Goal: Task Accomplishment & Management: Complete application form

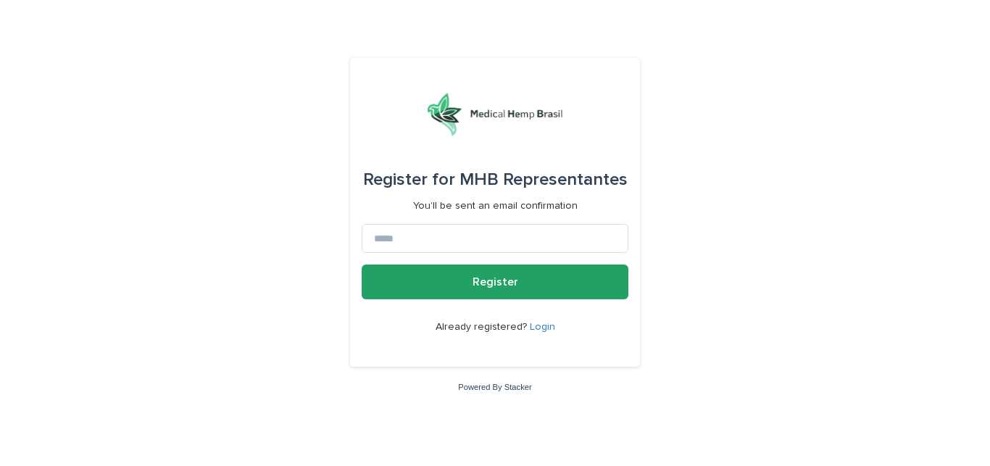
click at [539, 328] on link "Login" at bounding box center [542, 327] width 25 height 10
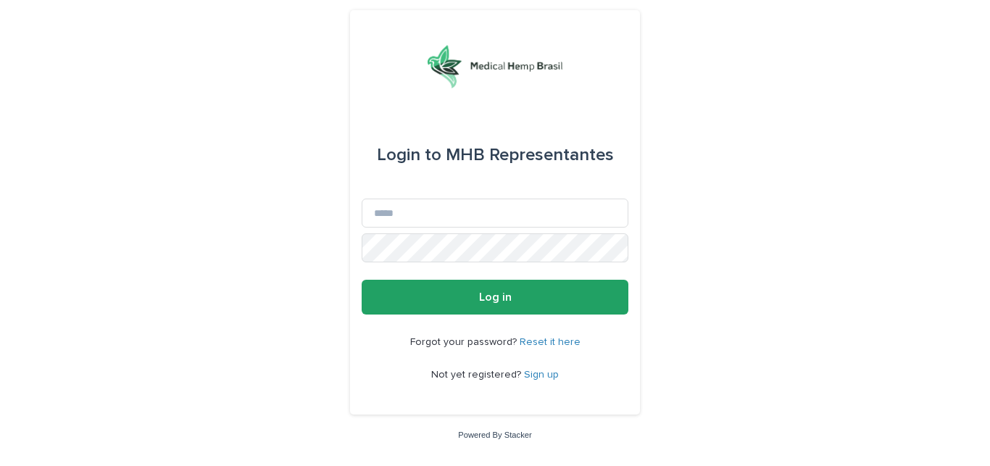
type input "**********"
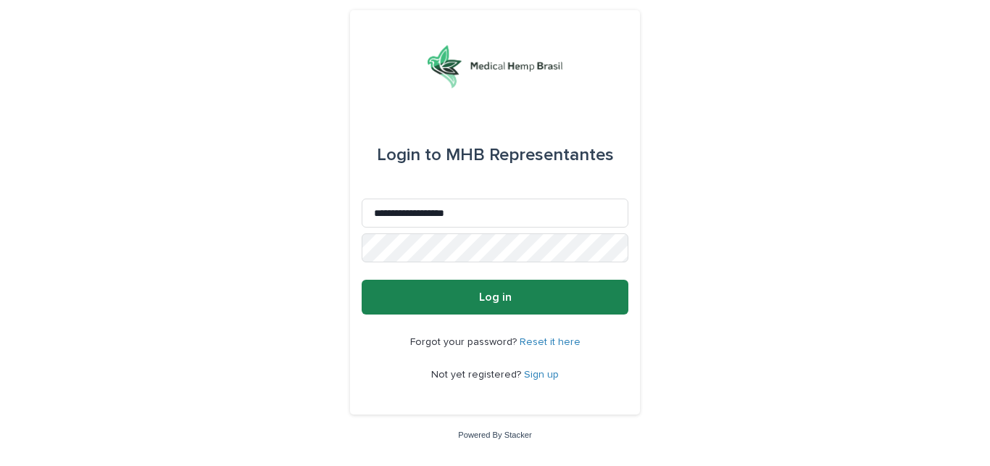
click at [520, 294] on button "Log in" at bounding box center [495, 297] width 267 height 35
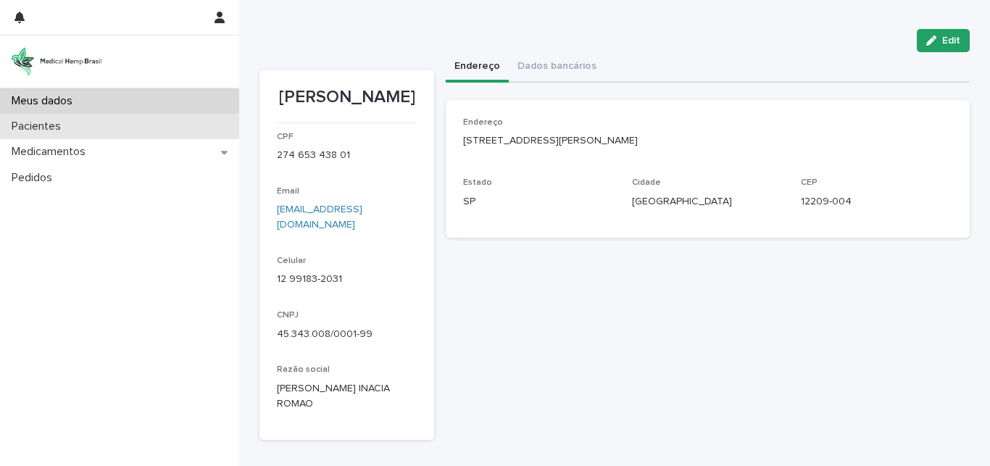
click at [41, 132] on p "Pacientes" at bounding box center [39, 127] width 67 height 14
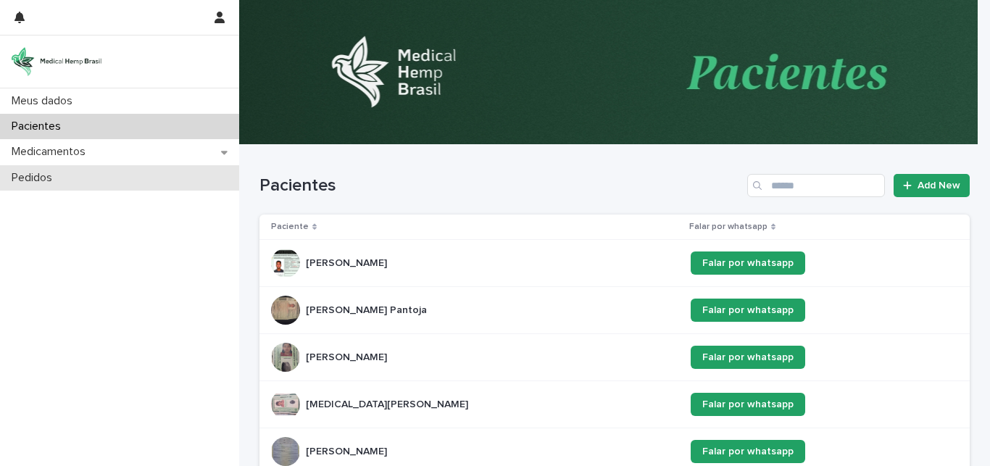
click at [31, 180] on p "Pedidos" at bounding box center [35, 178] width 58 height 14
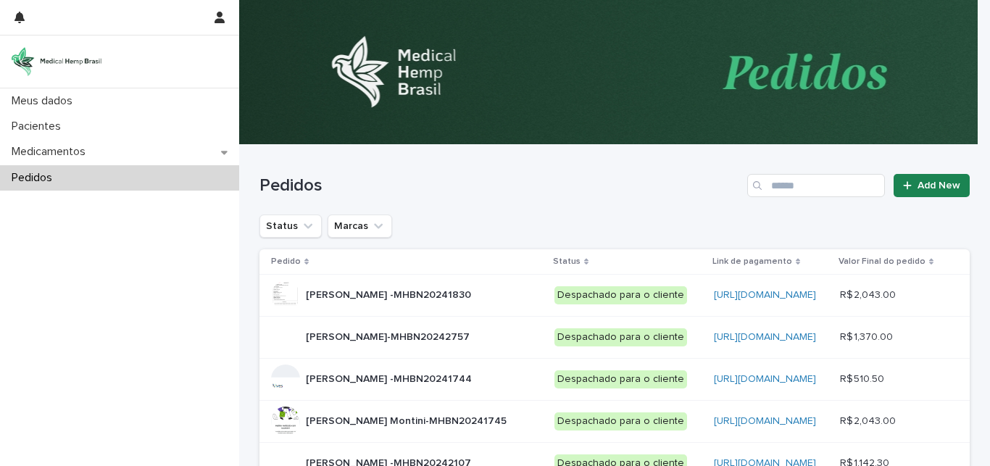
click at [933, 183] on span "Add New" at bounding box center [938, 185] width 43 height 10
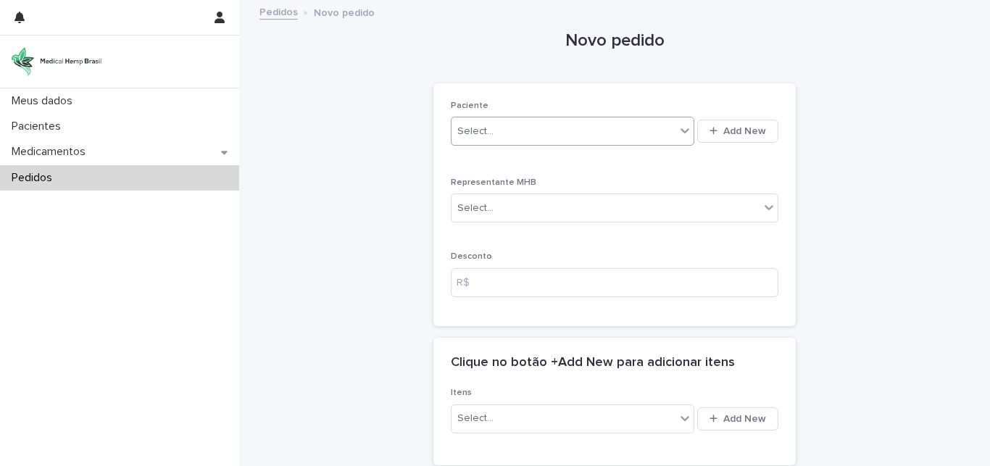
click at [519, 133] on div "Select..." at bounding box center [563, 132] width 224 height 24
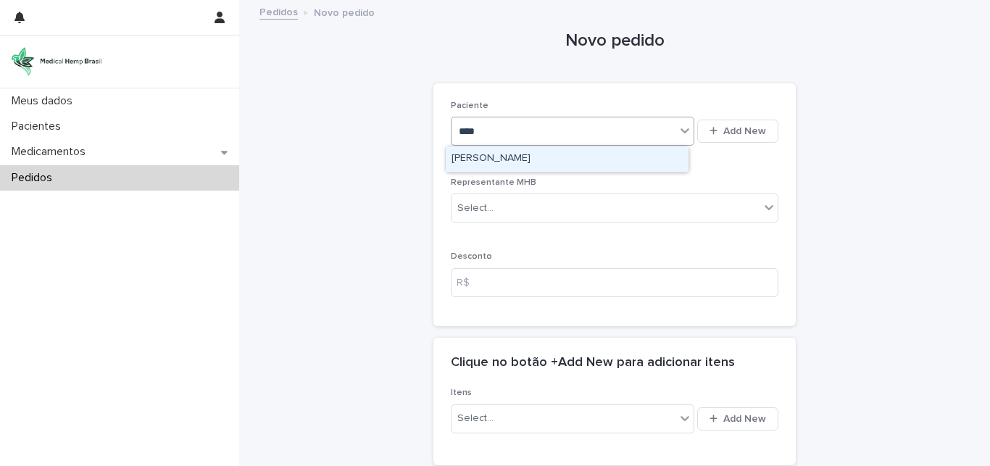
type input "*****"
click at [496, 154] on div "[PERSON_NAME]" at bounding box center [567, 158] width 243 height 25
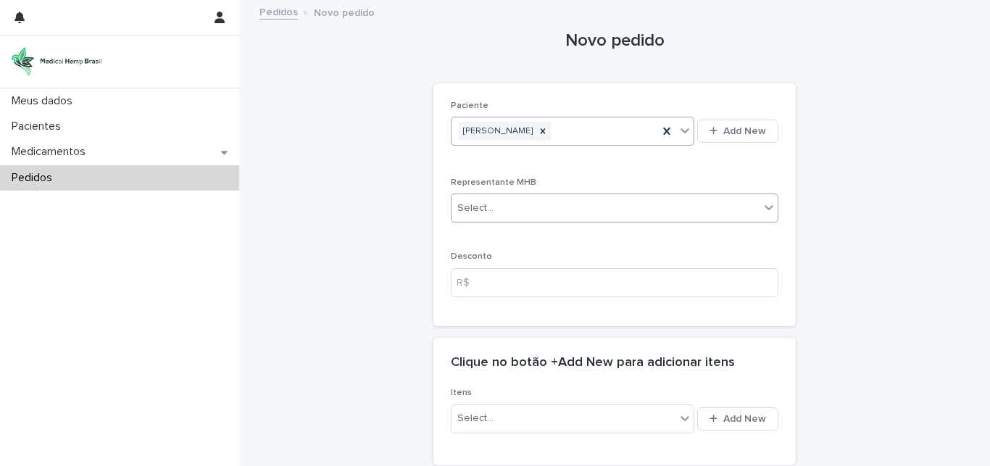
click at [502, 205] on div "Select..." at bounding box center [605, 208] width 308 height 24
type input "********"
click at [522, 204] on div "Select..." at bounding box center [605, 208] width 308 height 24
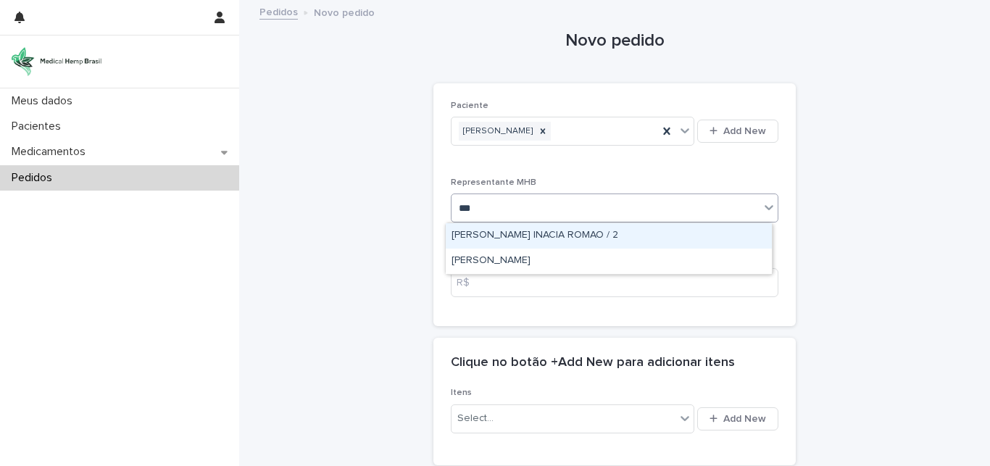
type input "****"
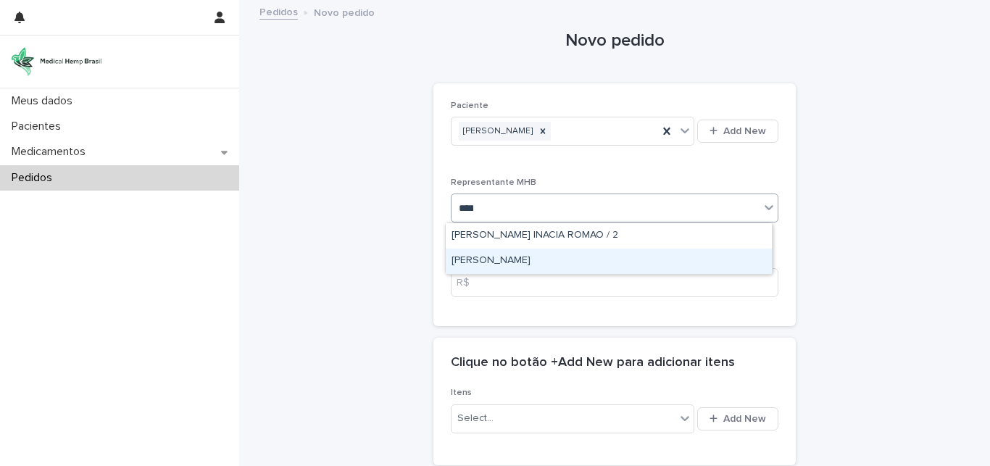
click at [518, 261] on div "[PERSON_NAME]" at bounding box center [609, 261] width 326 height 25
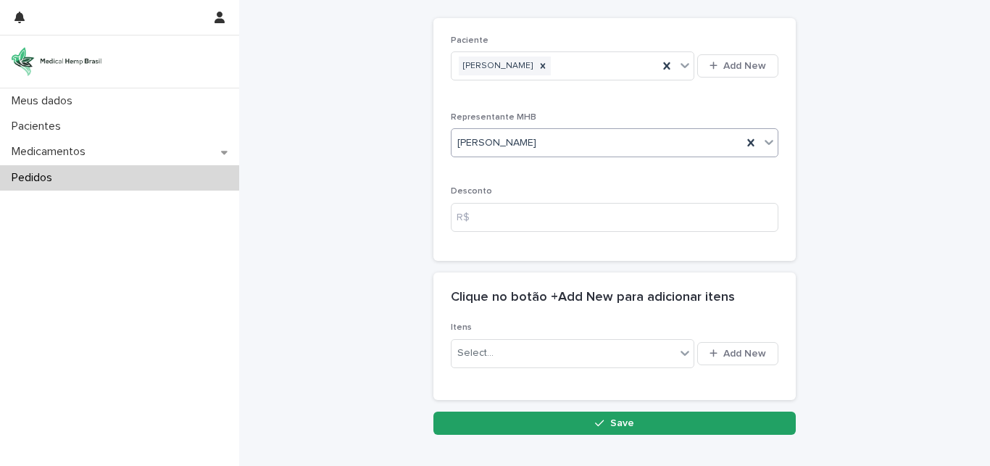
scroll to position [148, 0]
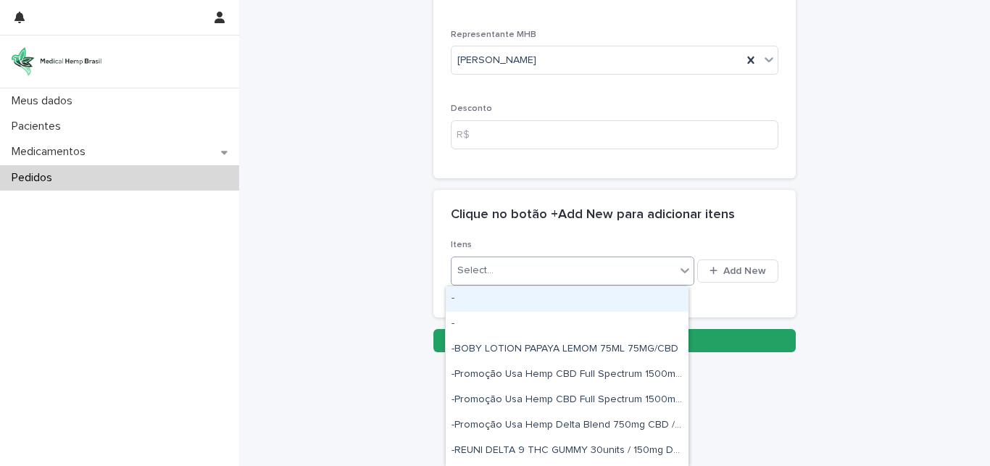
click at [678, 268] on icon at bounding box center [685, 270] width 14 height 14
click at [741, 271] on span "Add New" at bounding box center [744, 271] width 43 height 10
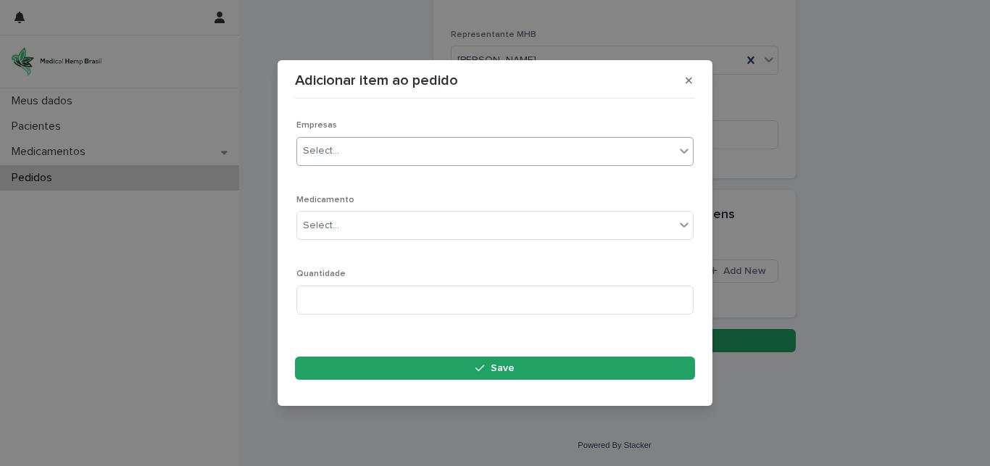
click at [335, 145] on div "Select..." at bounding box center [321, 150] width 36 height 15
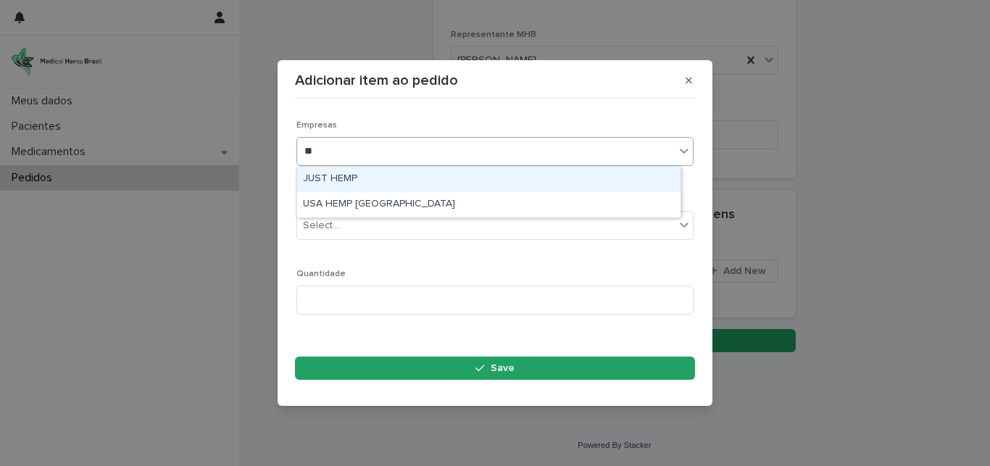
type input "***"
click at [355, 179] on div "USA HEMP [GEOGRAPHIC_DATA]" at bounding box center [488, 179] width 383 height 25
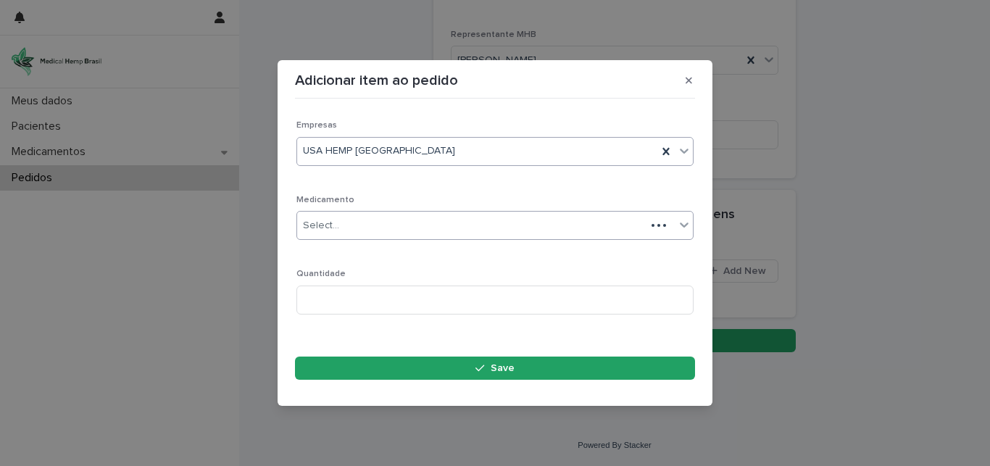
click at [354, 225] on div "Select..." at bounding box center [471, 226] width 349 height 24
click at [435, 225] on div "Select..." at bounding box center [486, 226] width 378 height 24
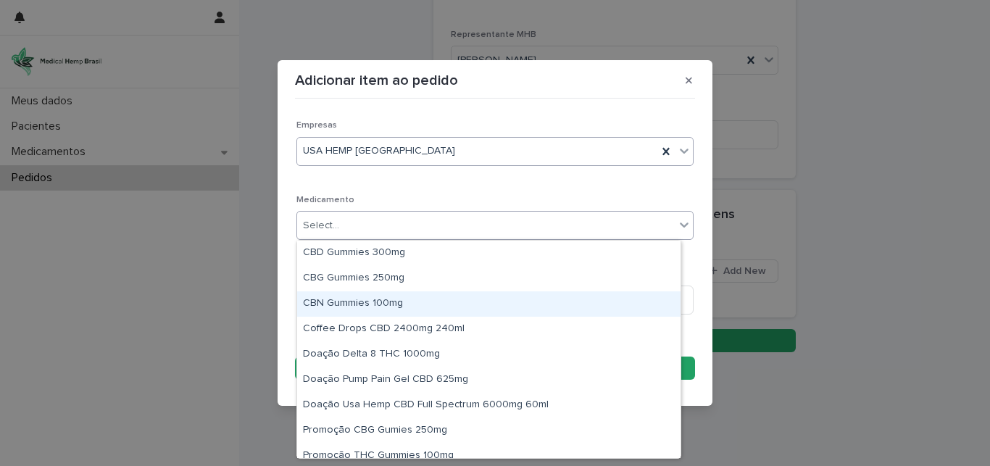
click at [378, 305] on div "CBN Gummies 100mg" at bounding box center [488, 303] width 383 height 25
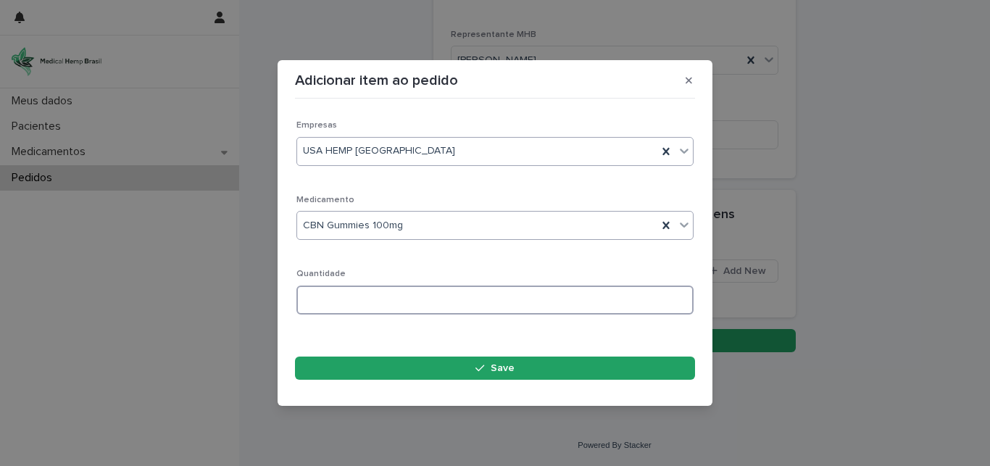
click at [374, 295] on input at bounding box center [494, 300] width 397 height 29
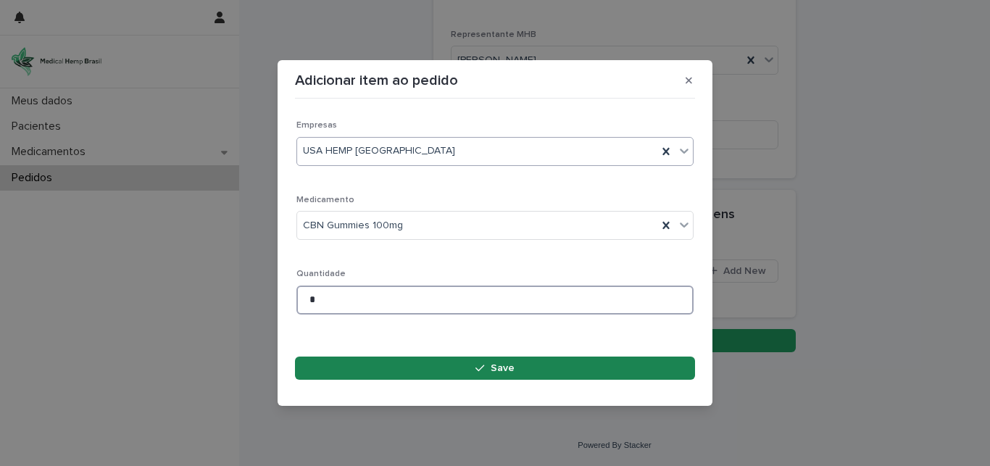
type input "*"
click at [507, 367] on span "Save" at bounding box center [503, 368] width 24 height 10
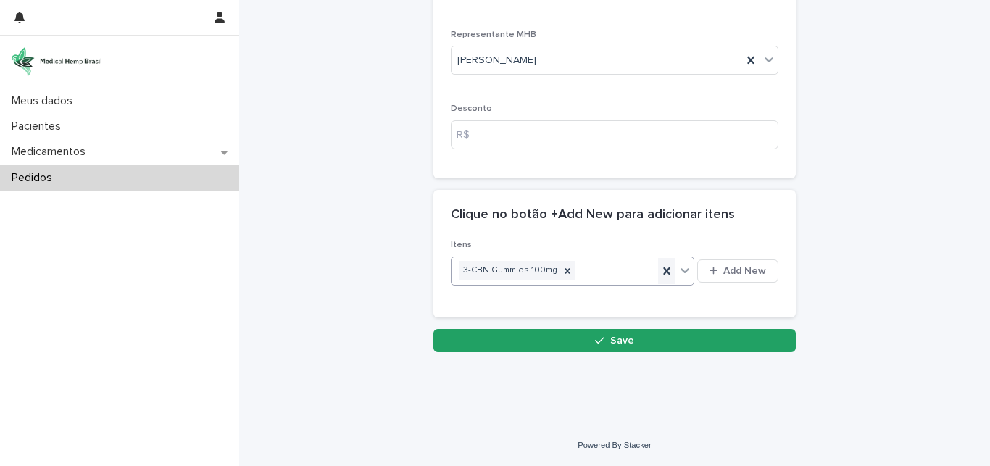
click at [664, 268] on icon at bounding box center [666, 270] width 7 height 7
click at [732, 272] on span "Add New" at bounding box center [744, 271] width 43 height 10
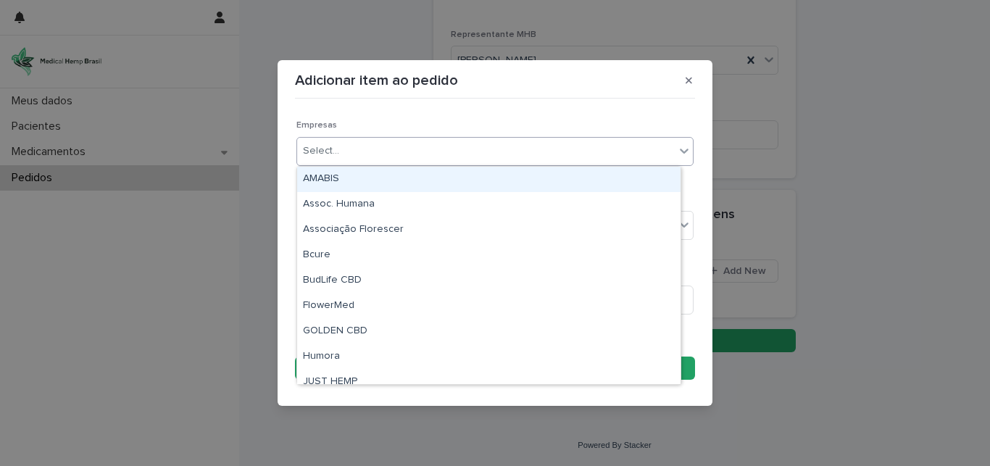
click at [391, 154] on div "Select..." at bounding box center [486, 151] width 378 height 24
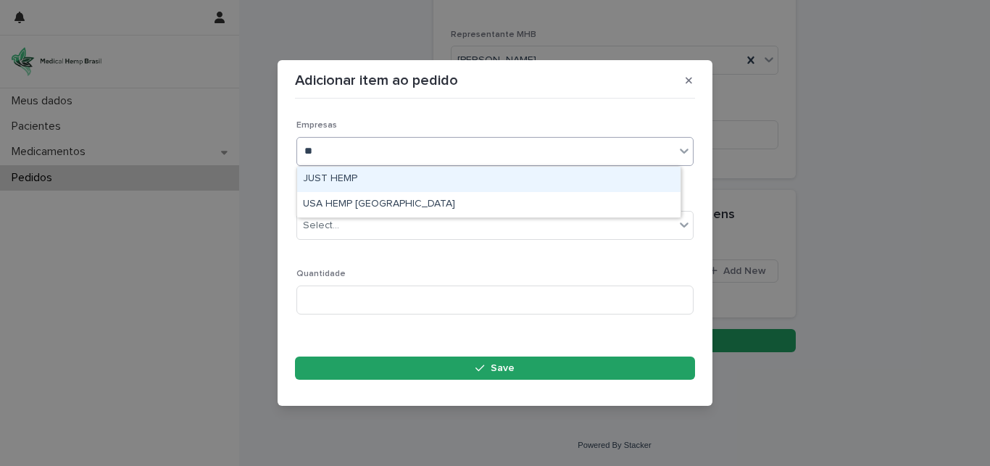
type input "***"
click at [395, 175] on div "USA HEMP [GEOGRAPHIC_DATA]" at bounding box center [488, 179] width 383 height 25
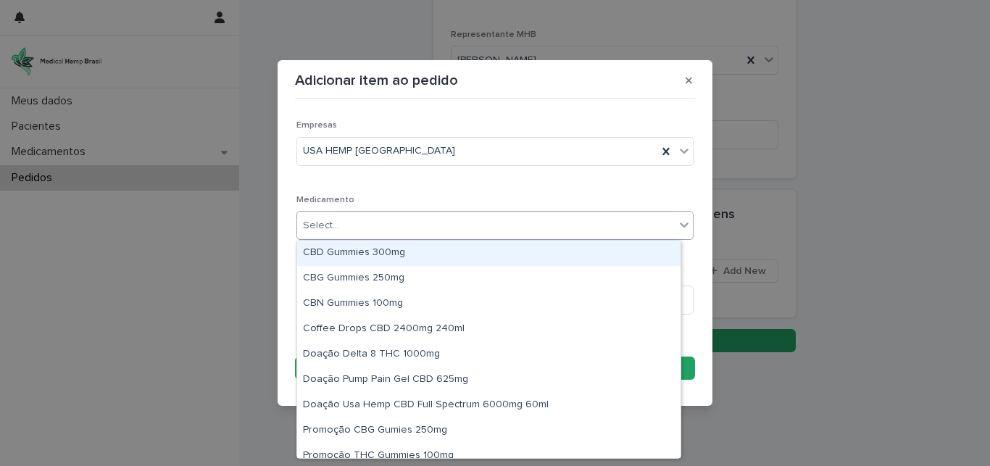
click at [365, 221] on div "Select..." at bounding box center [486, 226] width 378 height 24
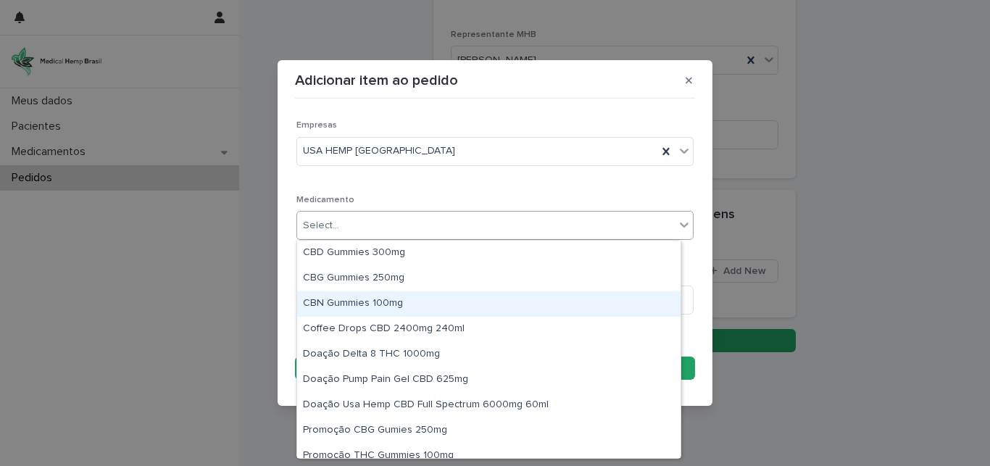
click at [379, 304] on div "CBN Gummies 100mg" at bounding box center [488, 303] width 383 height 25
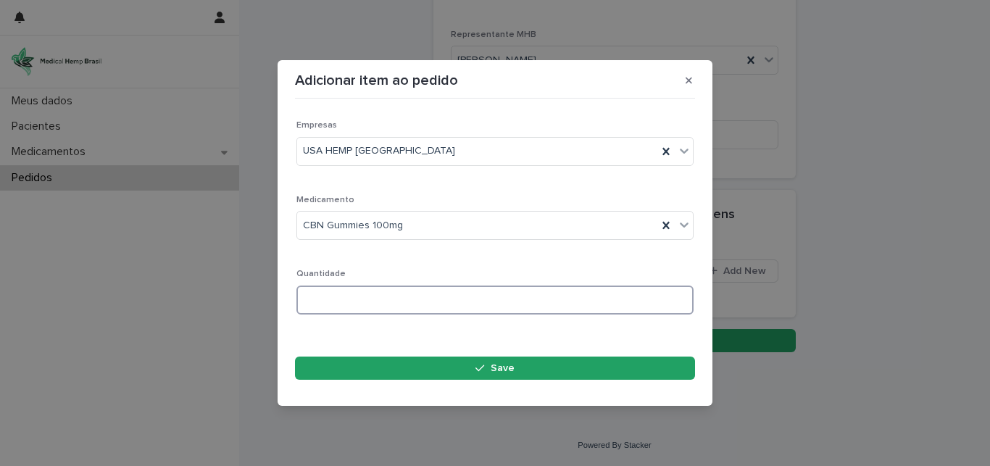
click at [378, 307] on input at bounding box center [494, 300] width 397 height 29
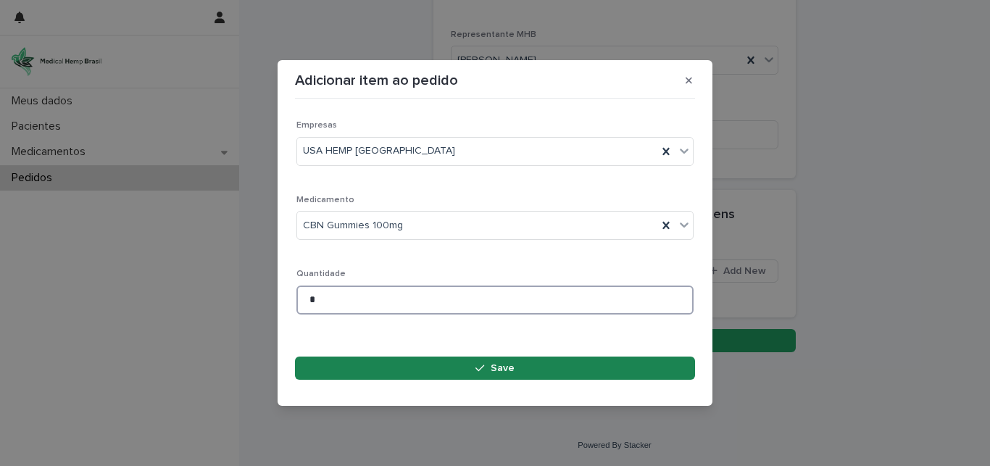
type input "*"
click at [523, 368] on button "Save" at bounding box center [495, 368] width 400 height 23
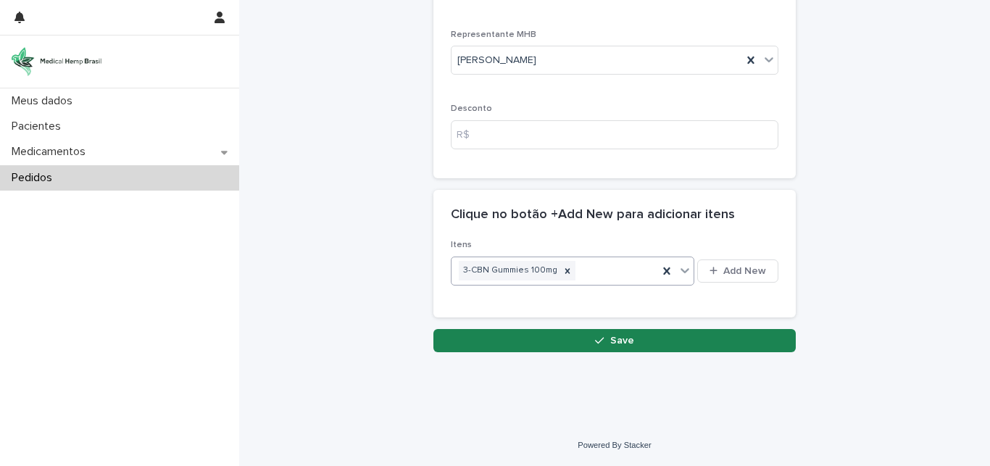
click at [633, 334] on button "Save" at bounding box center [614, 340] width 362 height 23
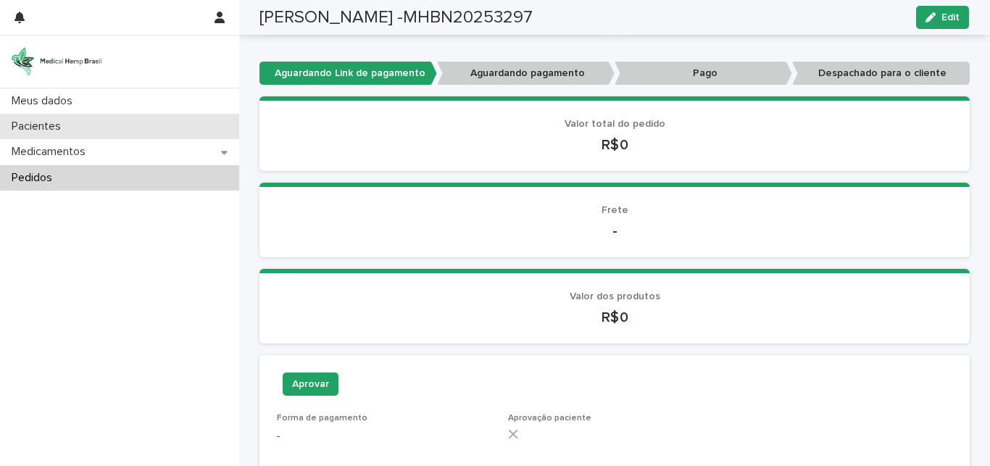
click at [59, 121] on p "Pacientes" at bounding box center [39, 127] width 67 height 14
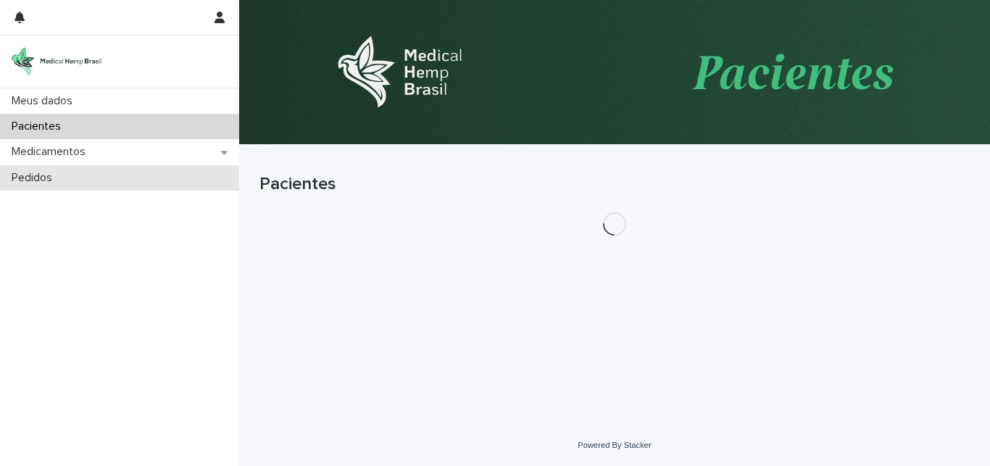
click at [59, 180] on p "Pedidos" at bounding box center [35, 178] width 58 height 14
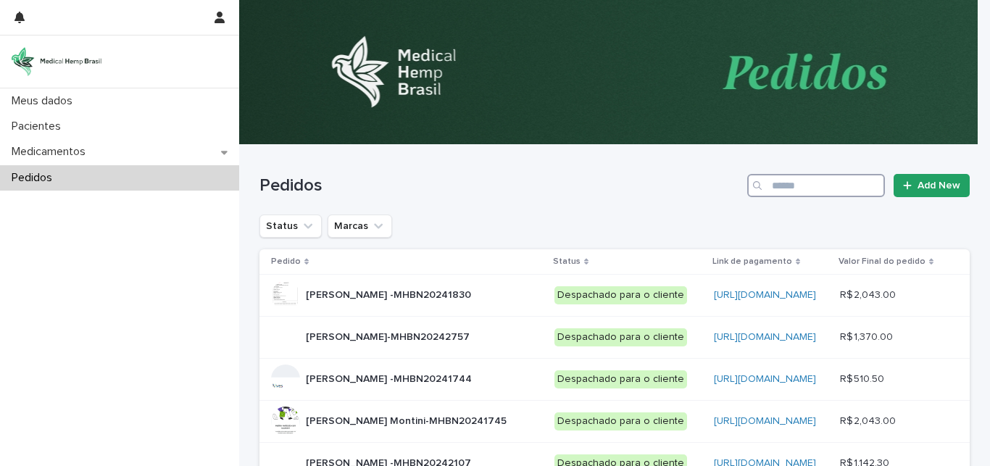
click at [819, 182] on input "Search" at bounding box center [816, 185] width 138 height 23
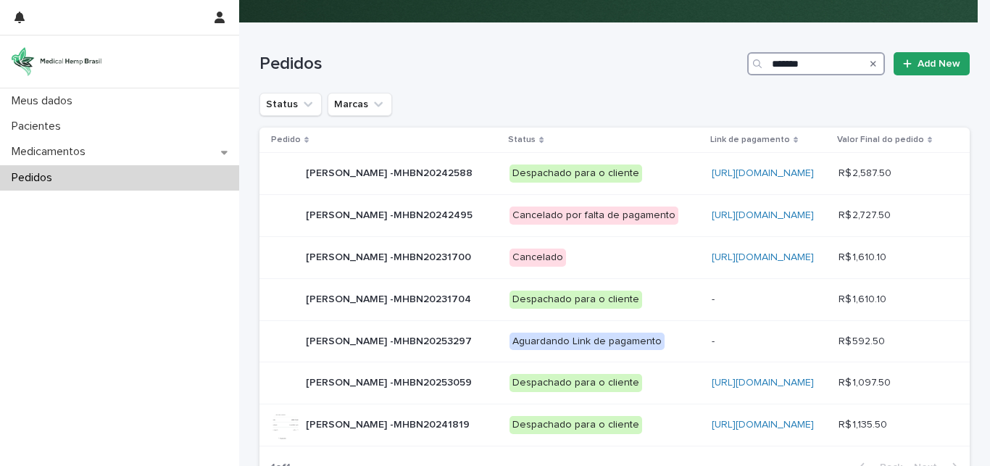
scroll to position [183, 0]
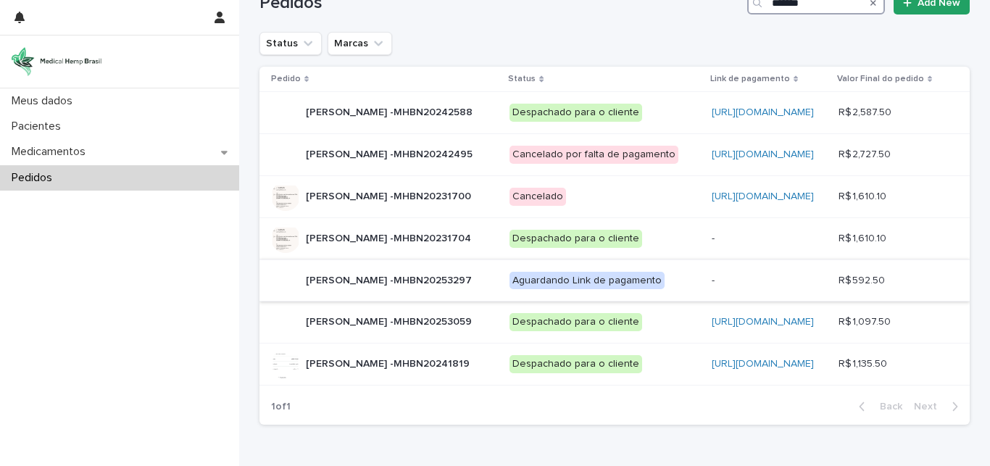
type input "*******"
click at [558, 290] on div "Aguardando Link de pagamento" at bounding box center [586, 281] width 155 height 18
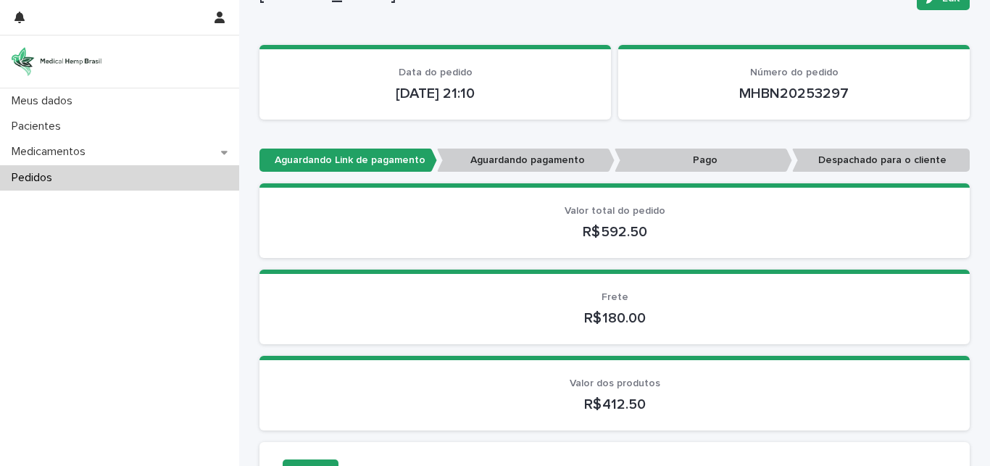
scroll to position [122, 0]
